Goal: Find specific page/section

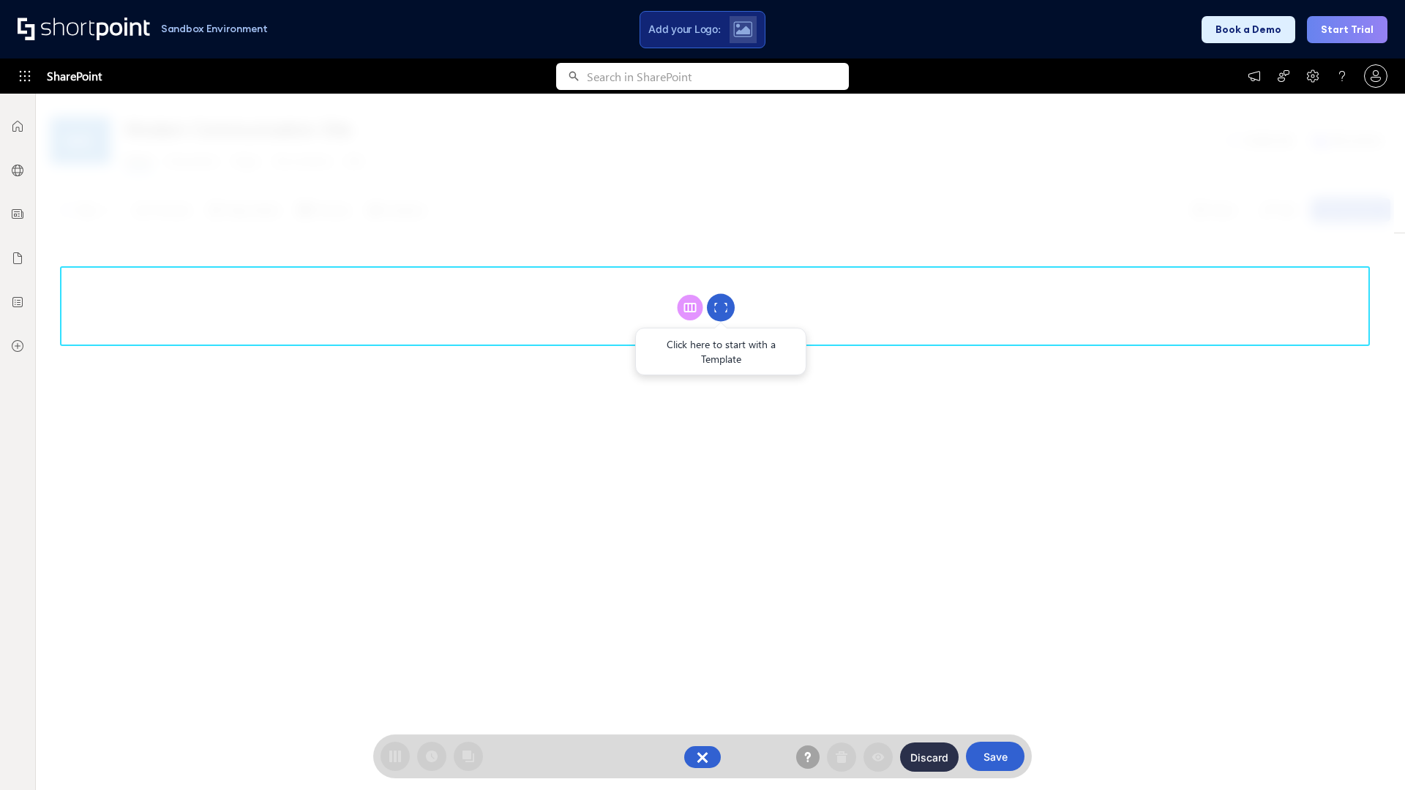
click at [721, 307] on circle at bounding box center [721, 308] width 28 height 28
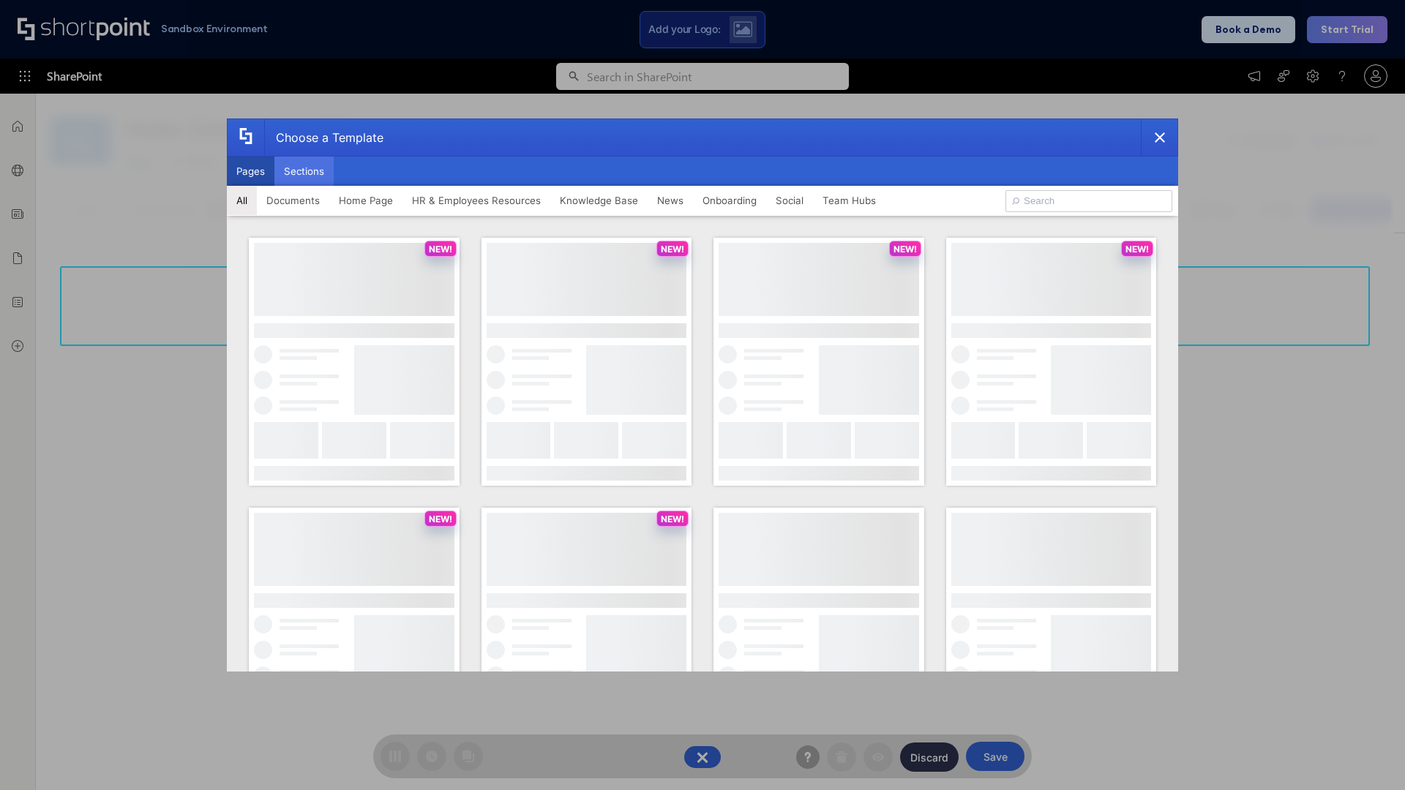
click at [304, 171] on button "Sections" at bounding box center [303, 171] width 59 height 29
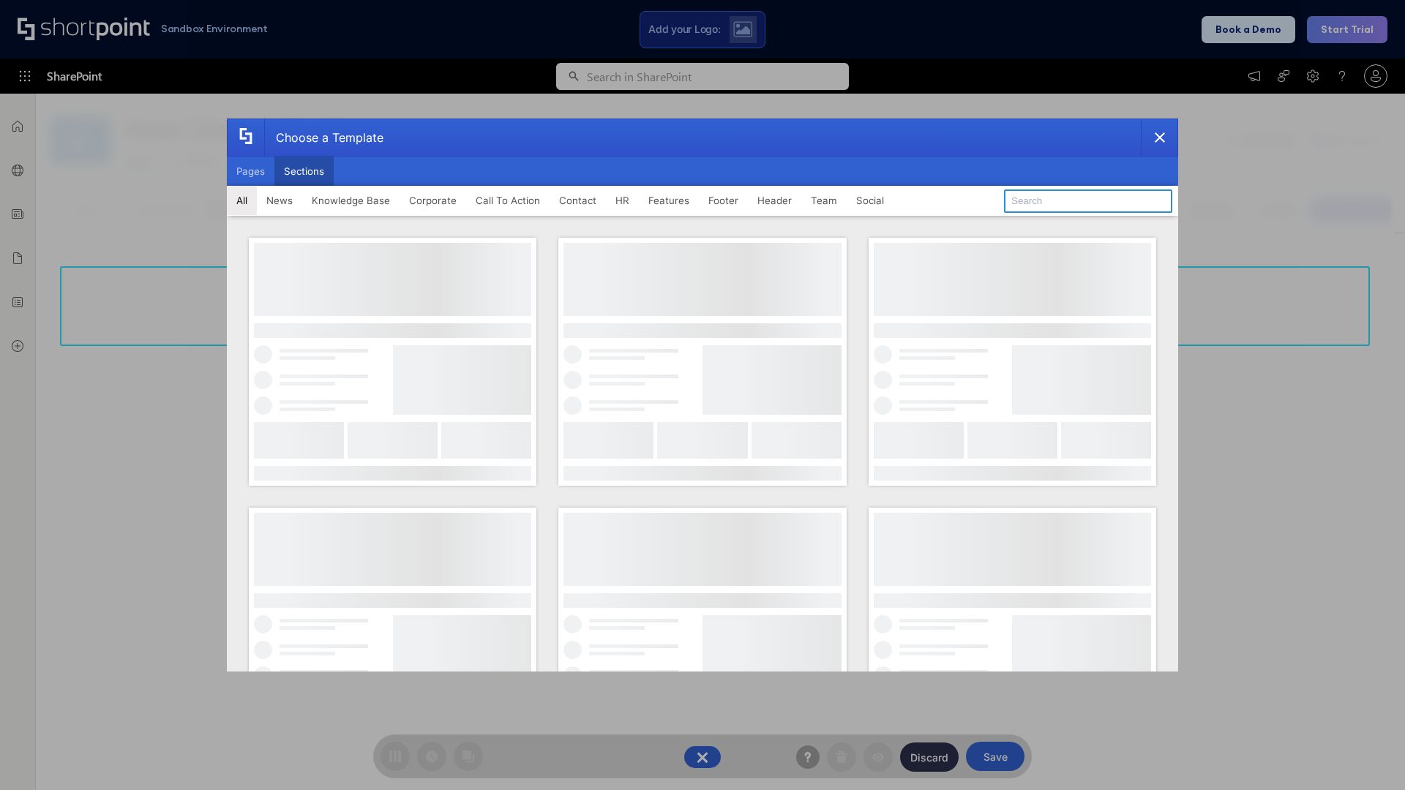
type input "Footer 5"
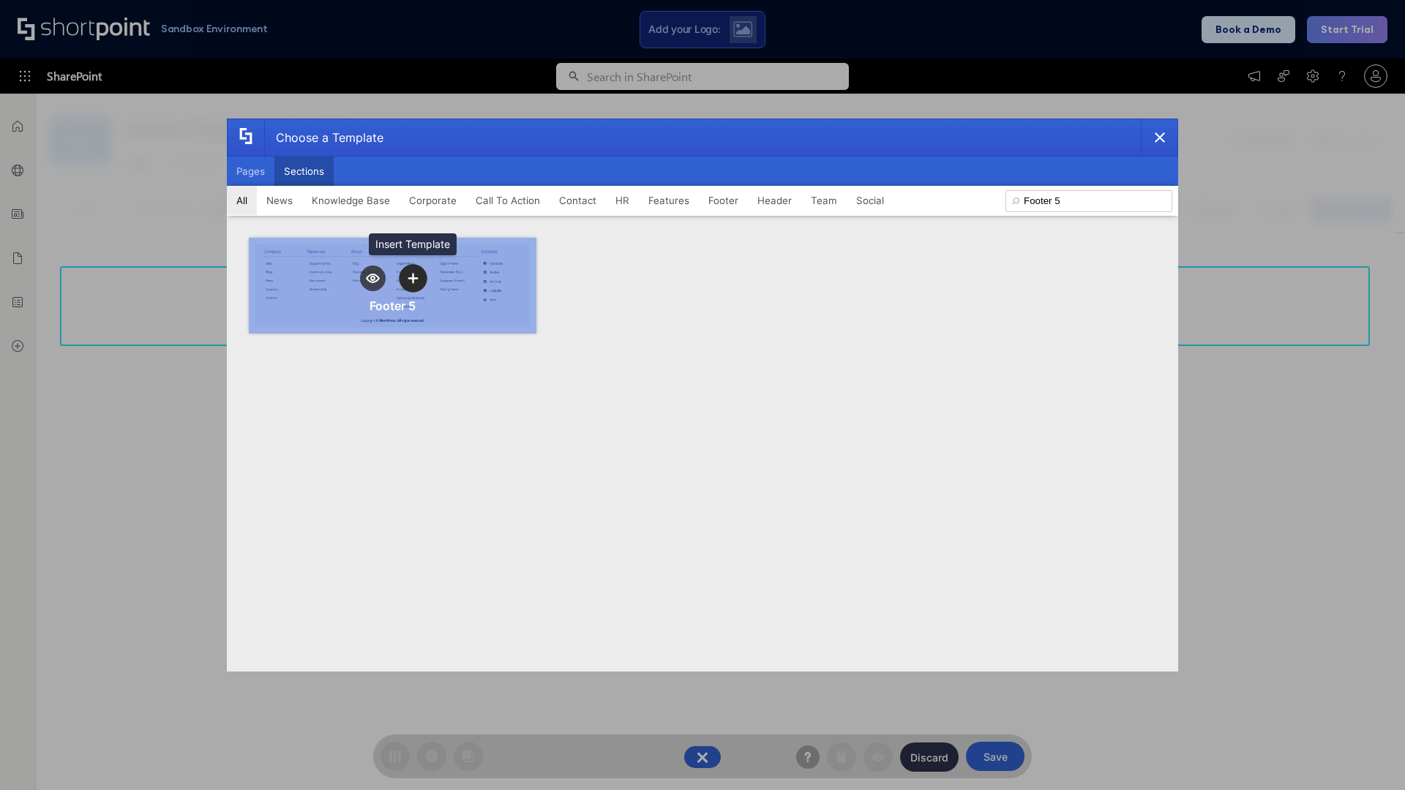
click at [413, 278] on icon "template selector" at bounding box center [413, 278] width 10 height 10
